Goal: Obtain resource: Obtain resource

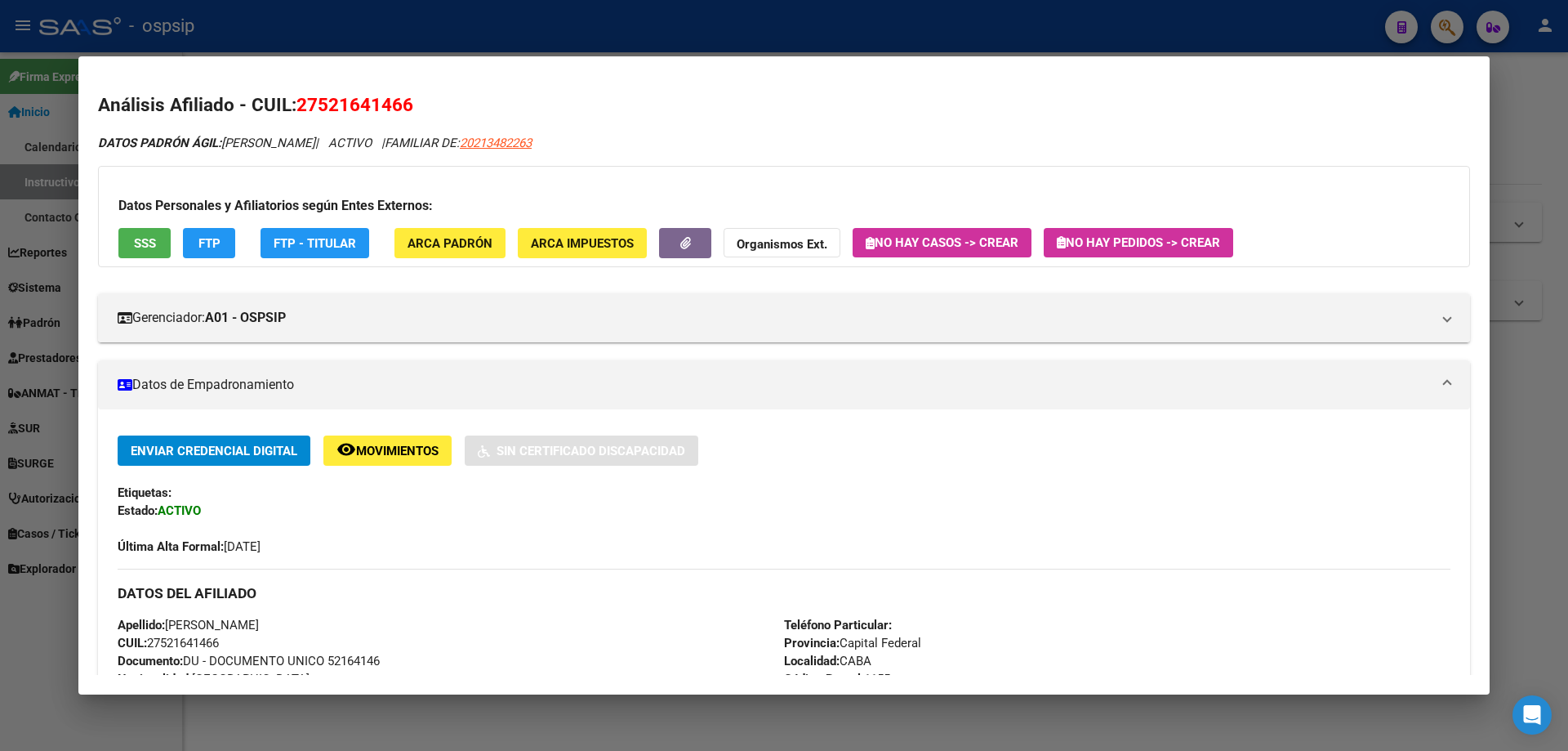
scroll to position [245, 0]
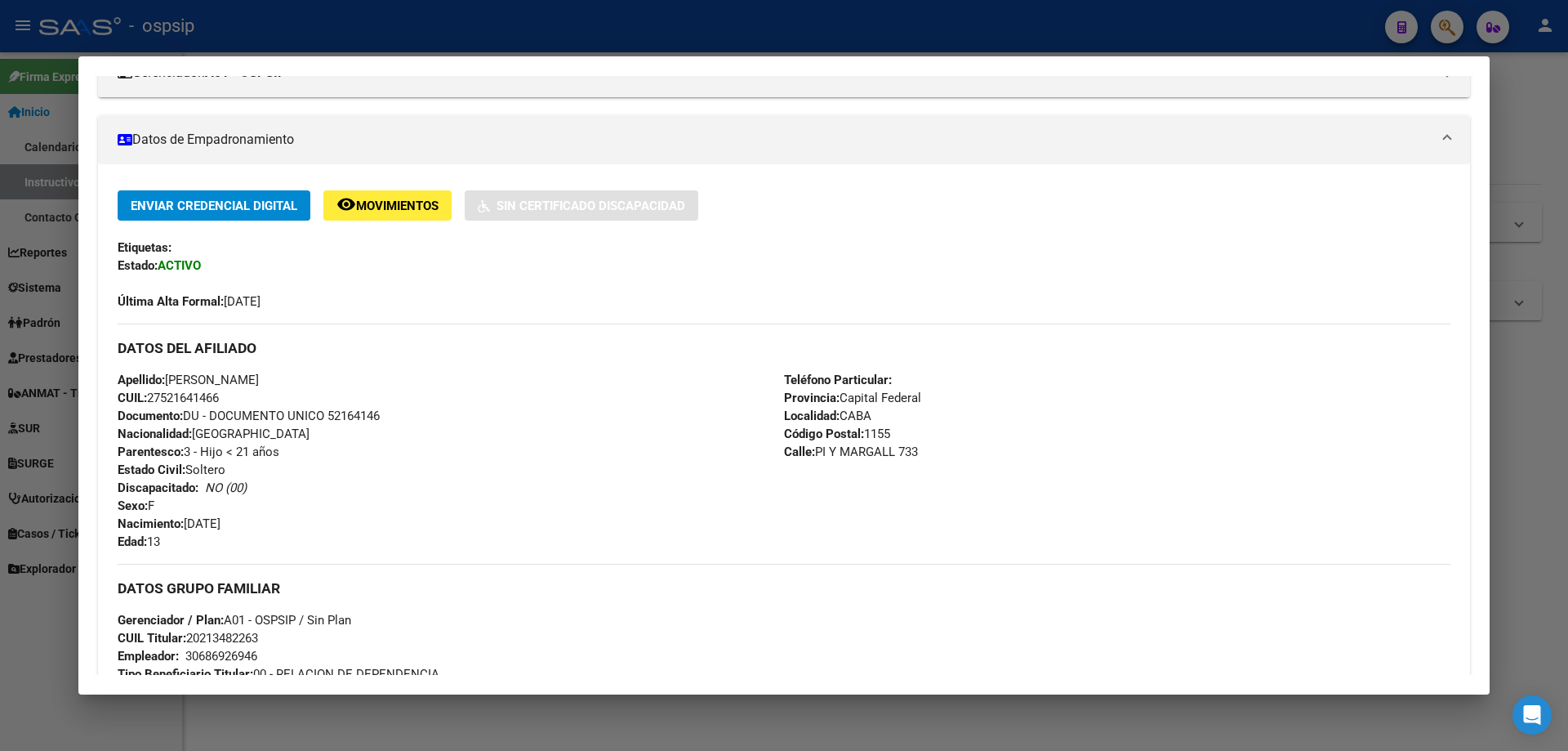
click at [704, 35] on div at bounding box center [784, 375] width 1568 height 751
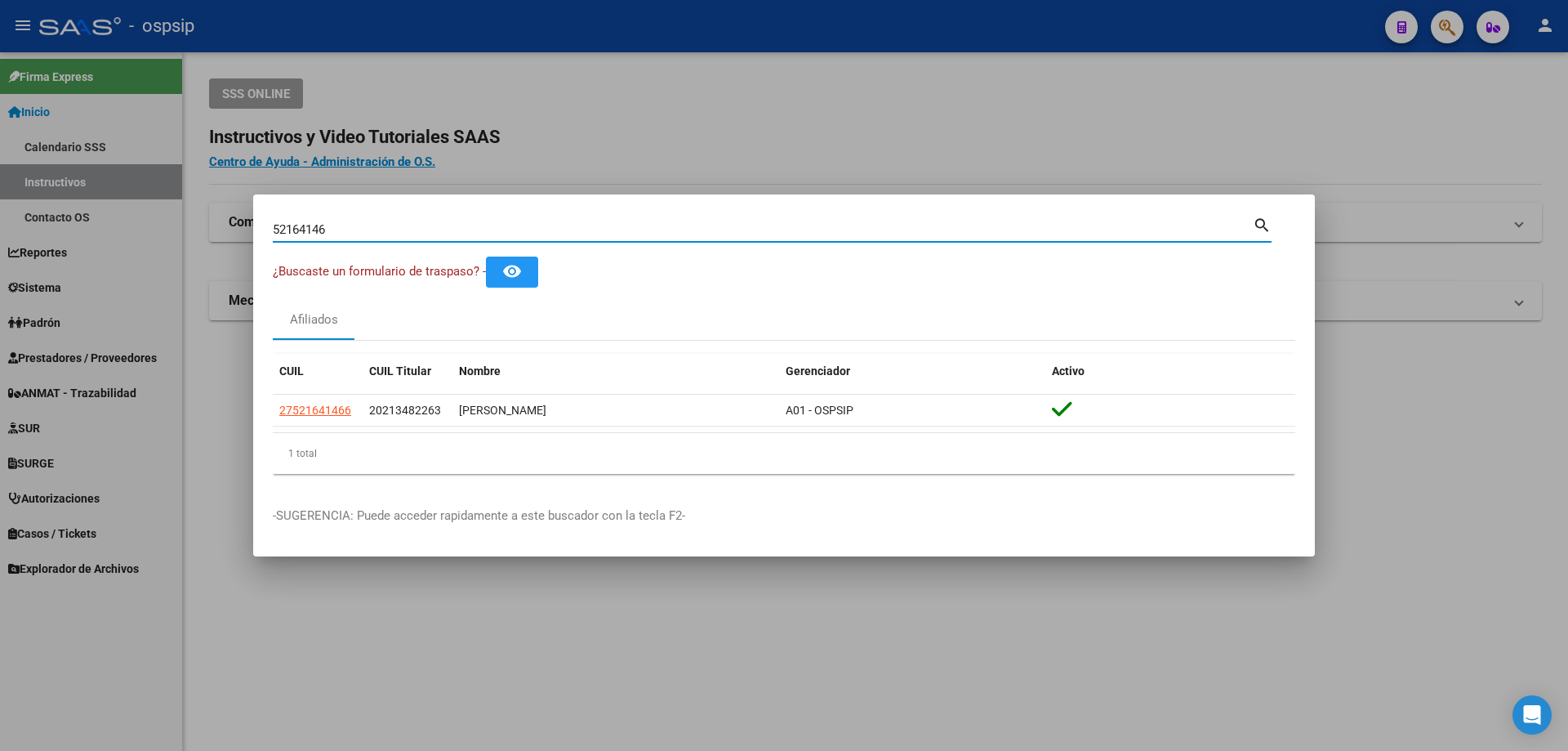
drag, startPoint x: 343, startPoint y: 222, endPoint x: 263, endPoint y: 223, distance: 80.0
click at [263, 223] on mat-dialog-content "52164146 Buscar (apellido, dni, cuil, nro traspaso, cuit, obra social) search ¿…" at bounding box center [784, 350] width 1062 height 272
click at [326, 227] on input "Buscar (apellido, dni, [PERSON_NAME], [PERSON_NAME], cuit, obra social)" at bounding box center [762, 229] width 980 height 15
paste input
click at [307, 228] on input "Buscar (apellido, dni, [PERSON_NAME], [PERSON_NAME], cuit, obra social)" at bounding box center [762, 229] width 980 height 15
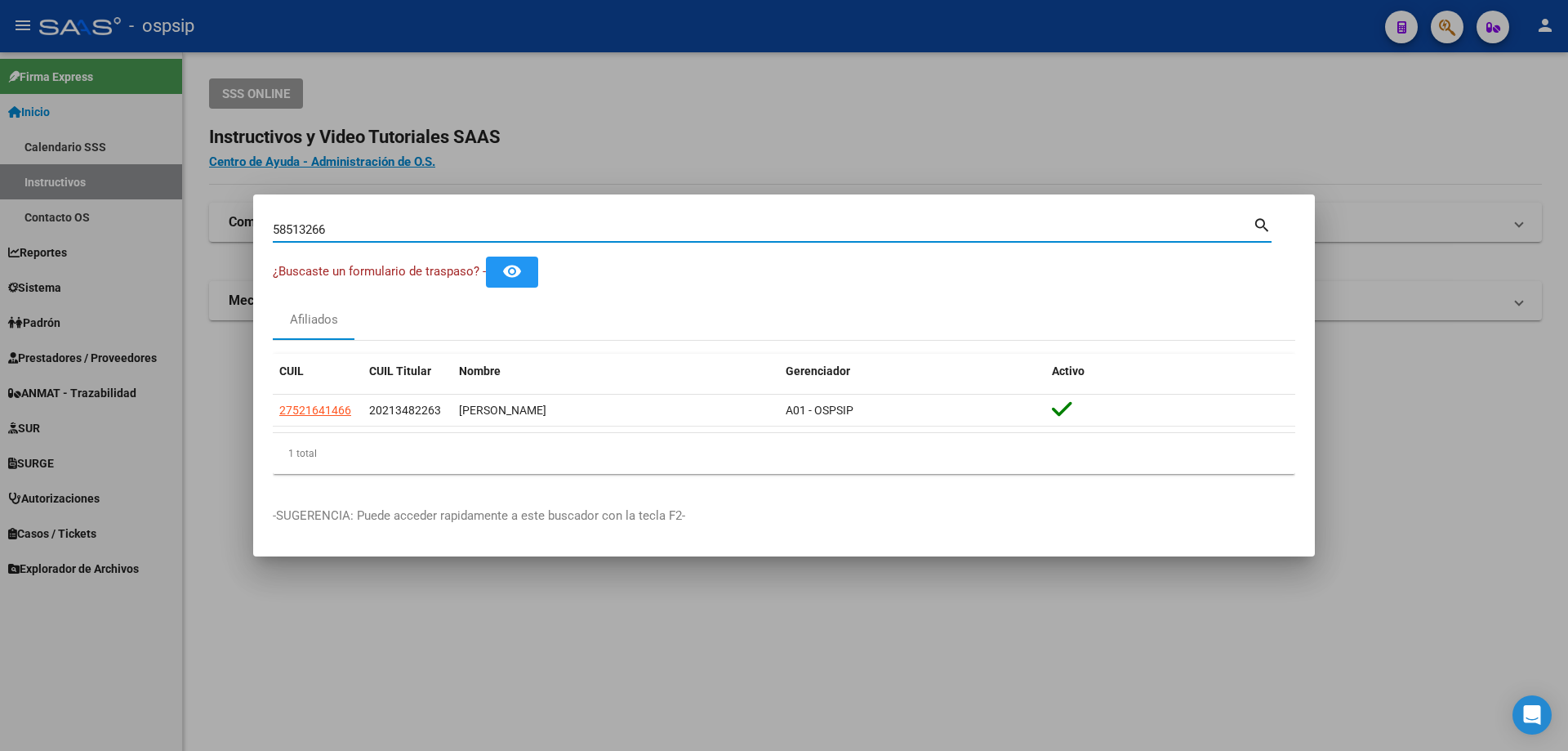
type input "58513266"
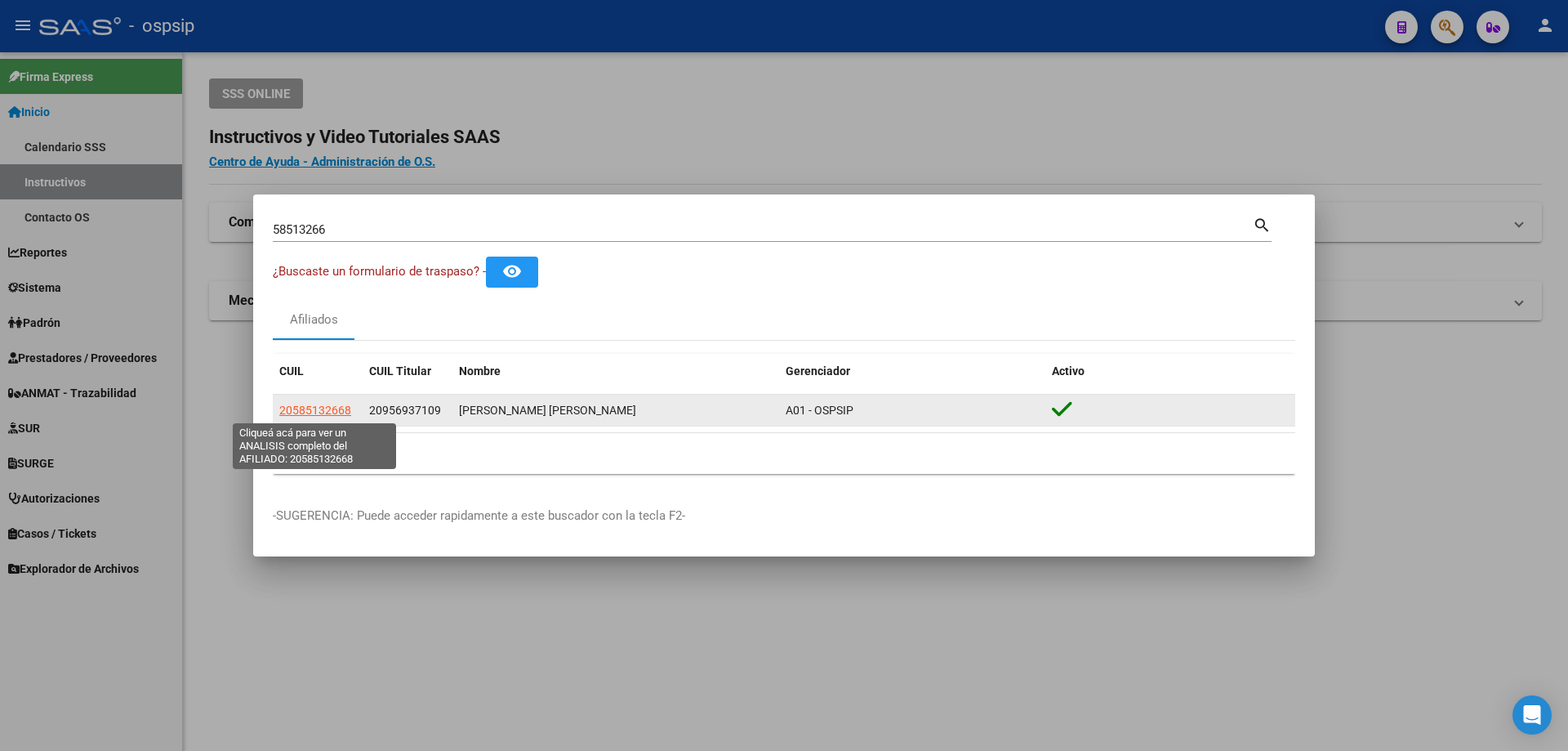
click at [338, 410] on span "20585132668" at bounding box center [314, 410] width 72 height 13
type textarea "20585132668"
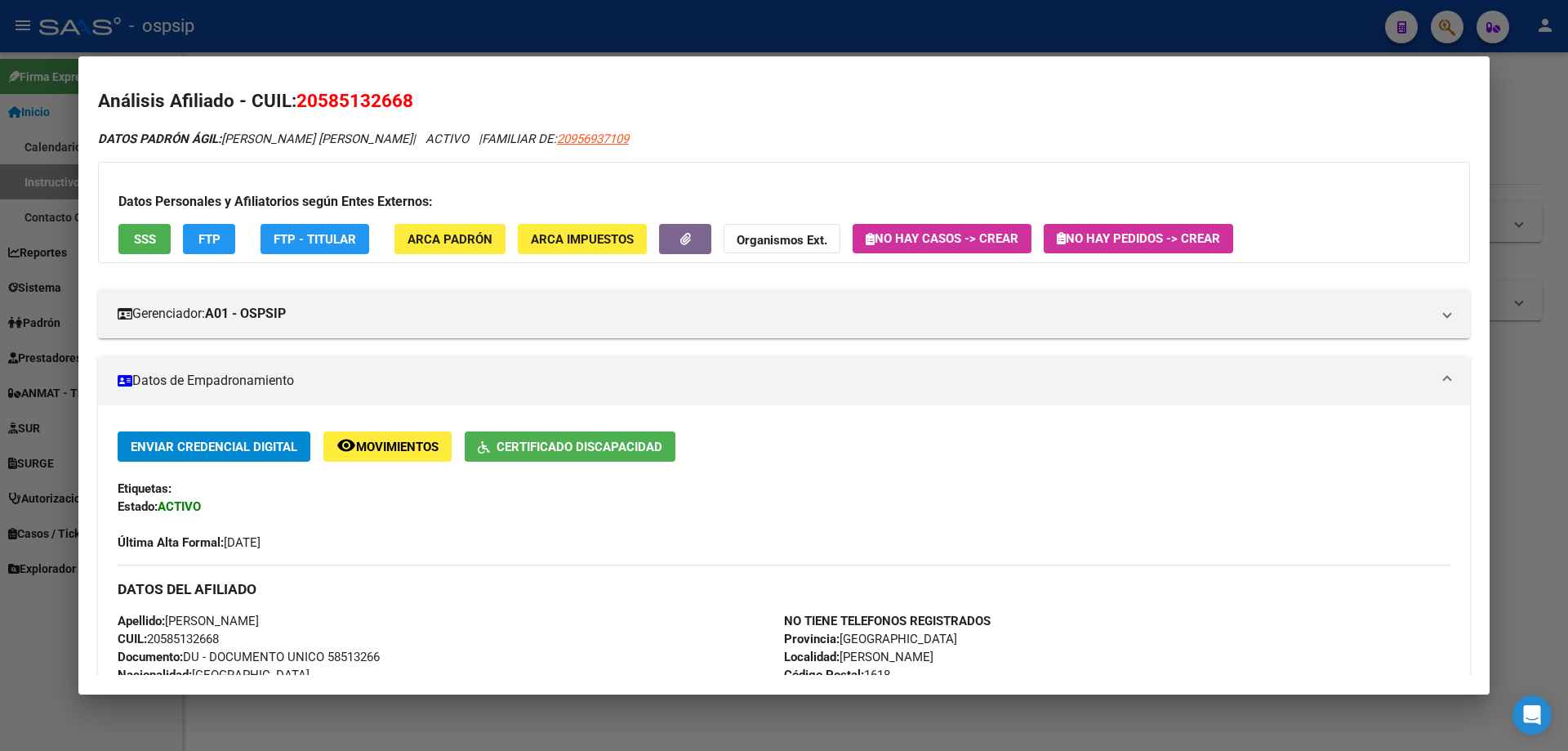
scroll to position [0, 0]
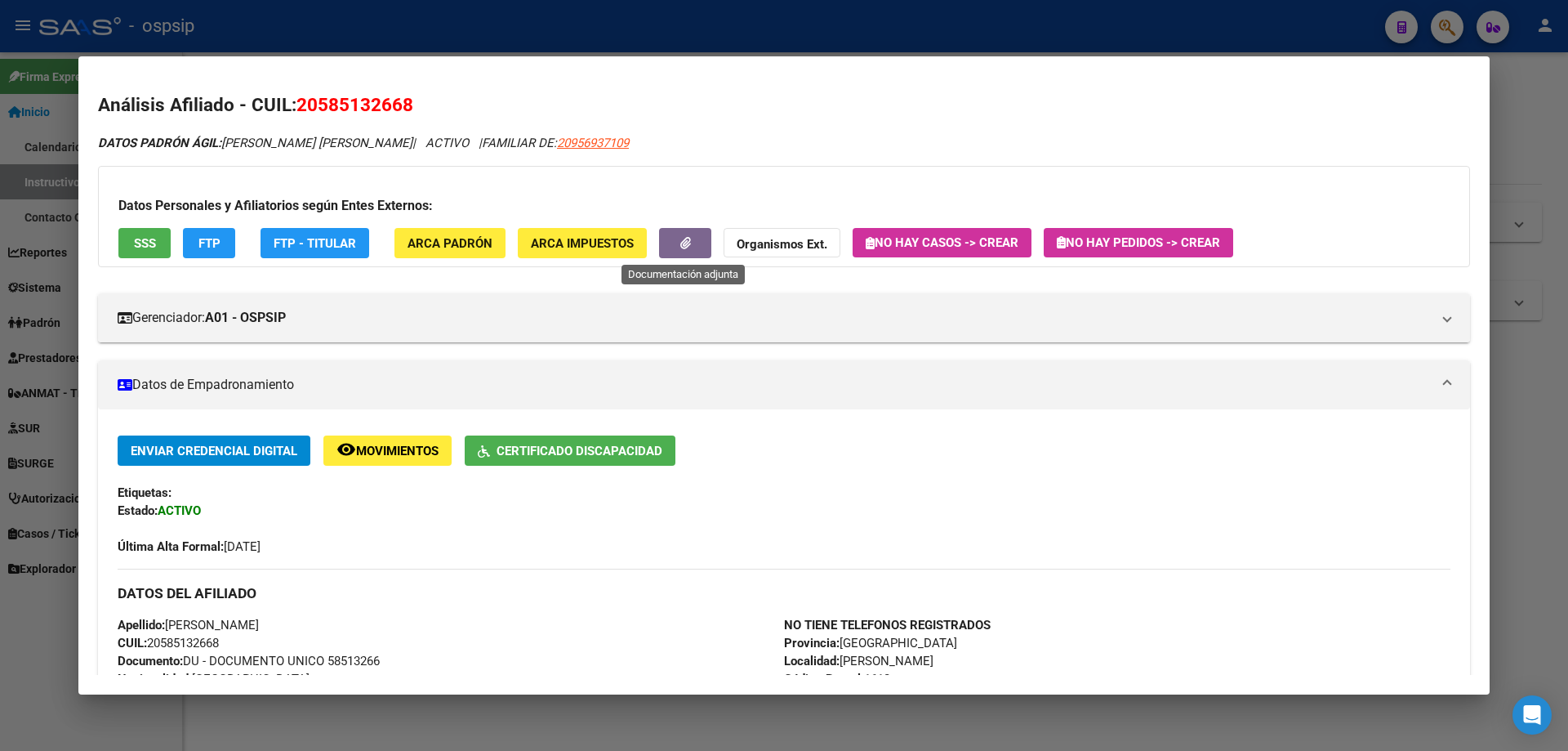
click at [686, 240] on icon "button" at bounding box center [685, 243] width 10 height 12
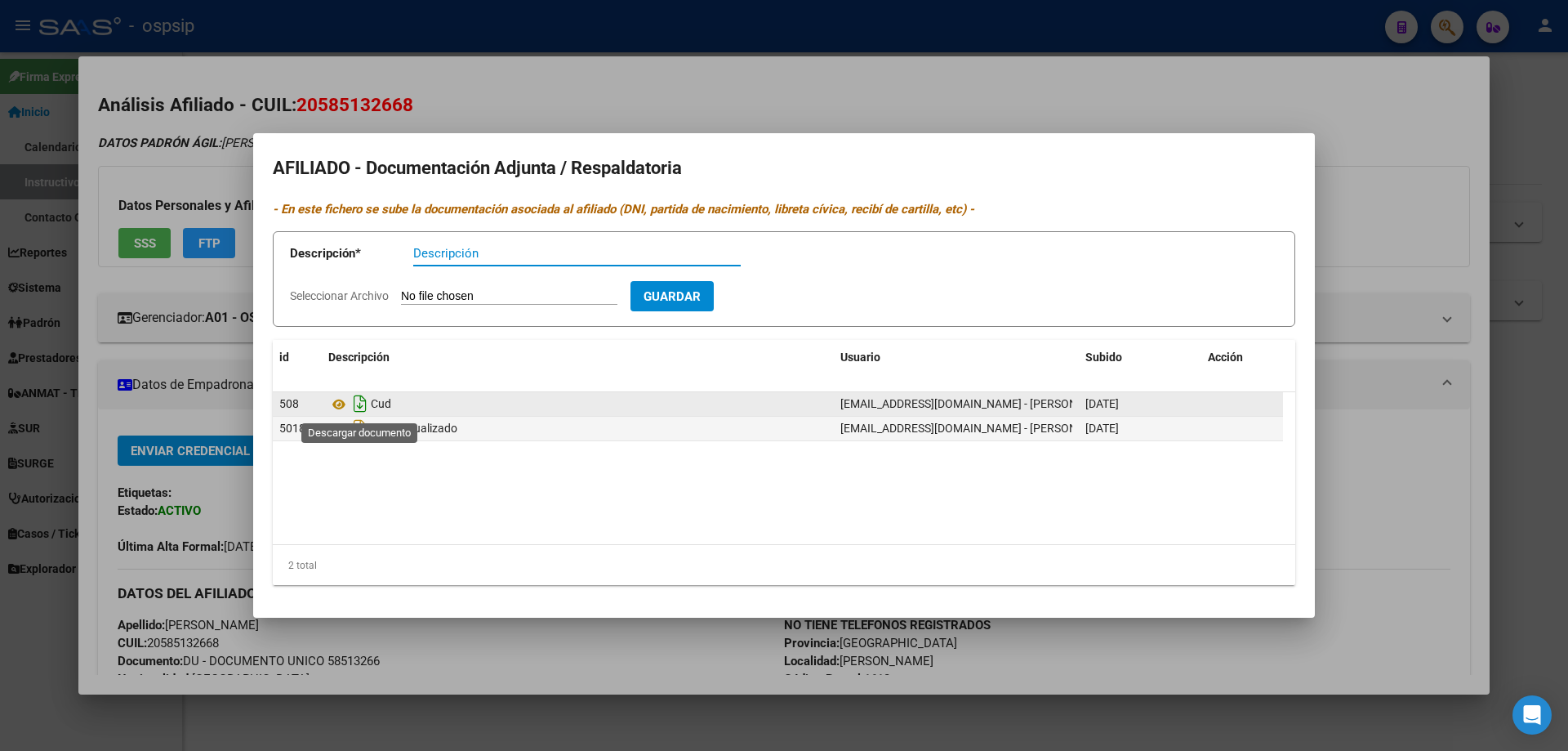
click at [364, 405] on icon "Descargar documento" at bounding box center [360, 403] width 21 height 26
click at [1261, 89] on div at bounding box center [784, 375] width 1568 height 751
